Goal: Transaction & Acquisition: Purchase product/service

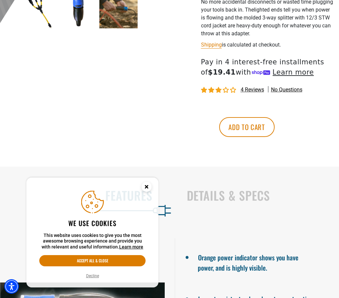
scroll to position [266, 0]
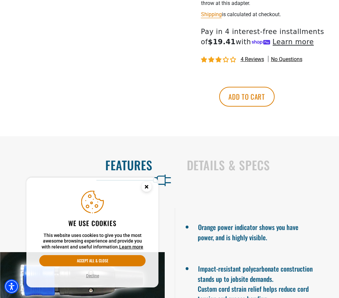
click at [146, 189] on circle "Close this option" at bounding box center [147, 187] width 10 height 10
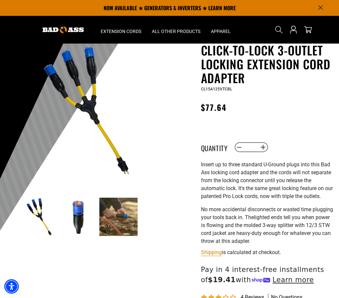
scroll to position [17, 0]
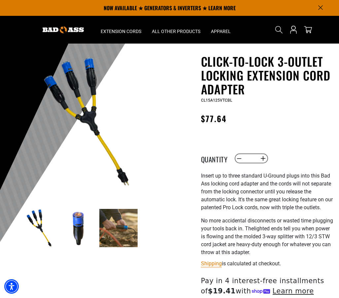
click at [117, 209] on img at bounding box center [118, 228] width 38 height 38
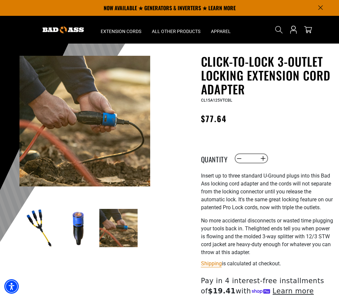
click at [104, 177] on img at bounding box center [84, 121] width 131 height 131
click at [78, 234] on img at bounding box center [78, 228] width 38 height 38
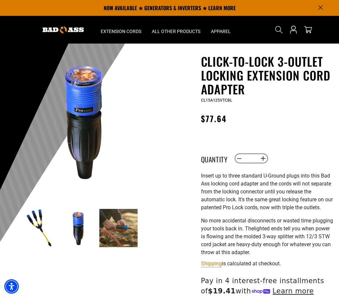
click at [46, 237] on img at bounding box center [38, 228] width 38 height 38
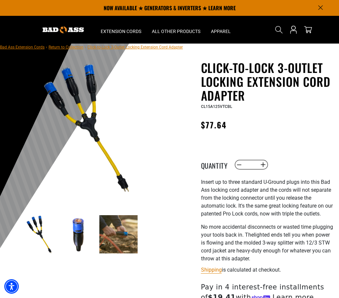
scroll to position [0, 0]
